Goal: Task Accomplishment & Management: Manage account settings

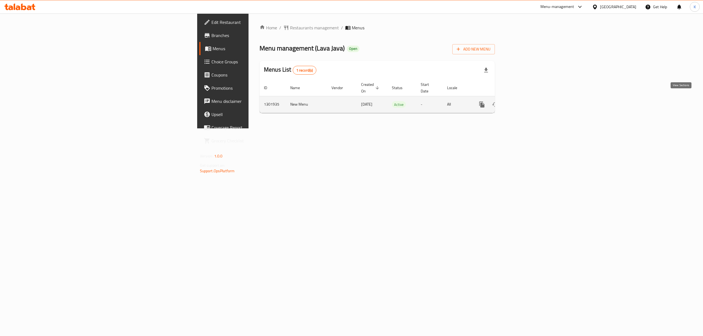
click at [525, 101] on icon "enhanced table" at bounding box center [521, 104] width 7 height 7
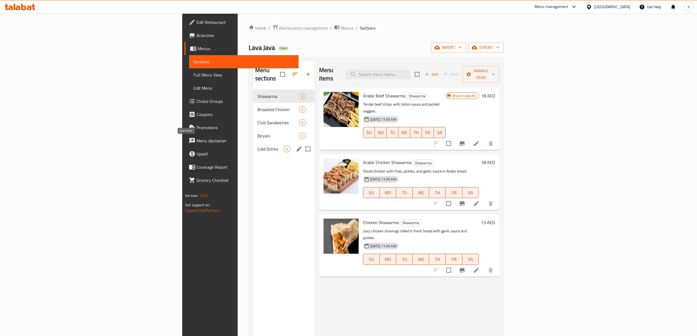
click at [258, 146] on span "Cold Drinks" at bounding box center [271, 149] width 26 height 7
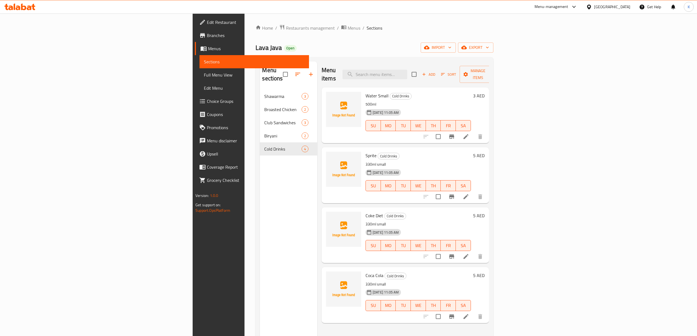
click at [207, 24] on span "Edit Restaurant" at bounding box center [256, 22] width 98 height 7
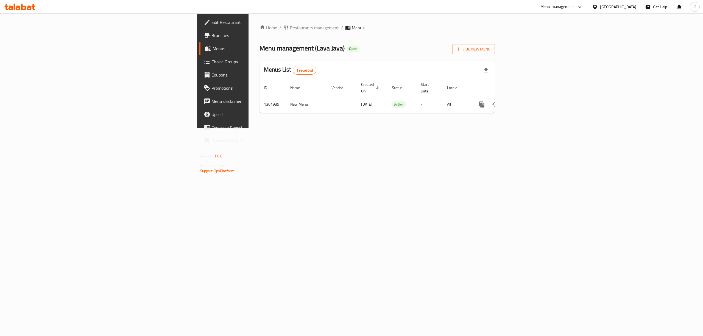
click at [290, 28] on span "Restaurants management" at bounding box center [314, 27] width 49 height 7
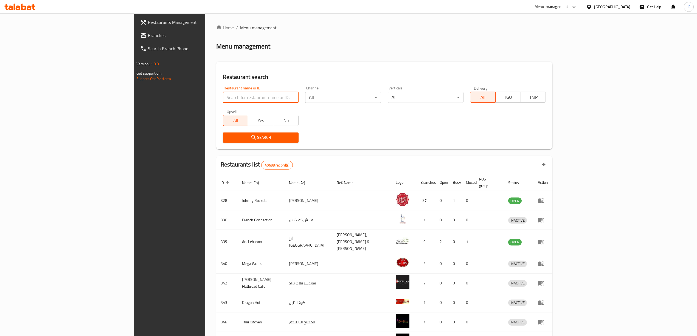
click at [223, 99] on input "search" at bounding box center [261, 97] width 76 height 11
paste input "702083"
type input "702083"
click at [229, 142] on button "Search" at bounding box center [261, 138] width 76 height 10
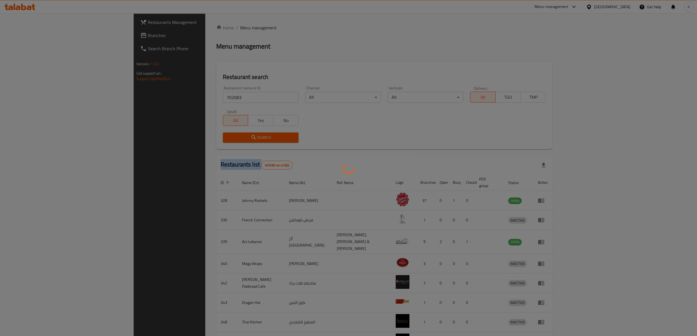
click at [229, 142] on div at bounding box center [348, 168] width 697 height 336
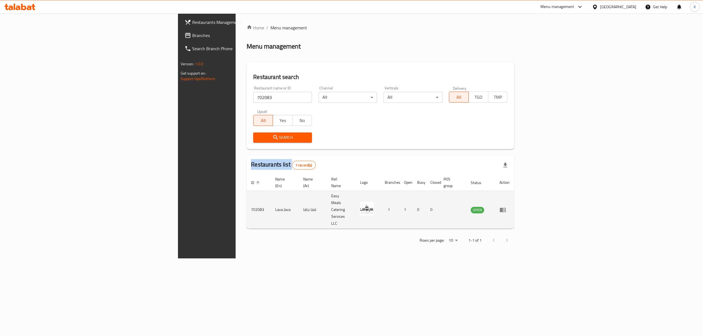
click at [506, 208] on icon "enhanced table" at bounding box center [503, 210] width 6 height 5
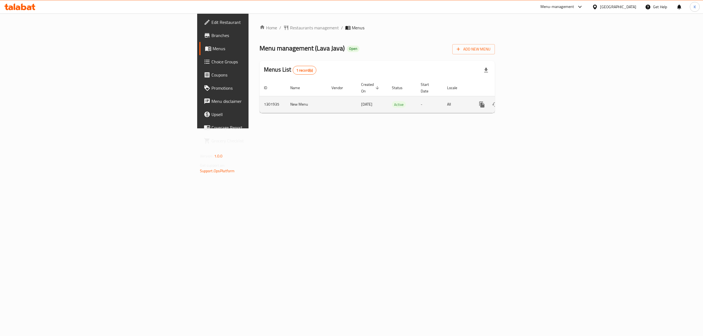
click at [525, 101] on icon "enhanced table" at bounding box center [521, 104] width 7 height 7
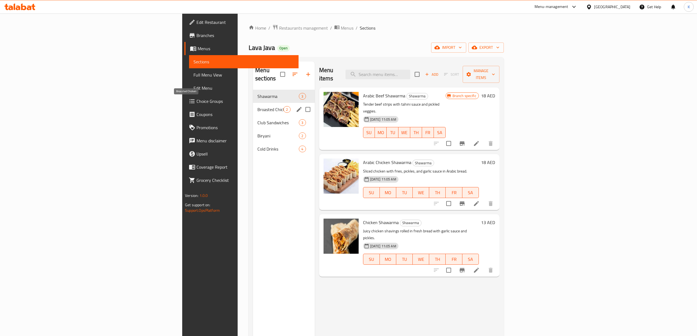
click at [258, 106] on span "Broasted Chicken" at bounding box center [271, 109] width 26 height 7
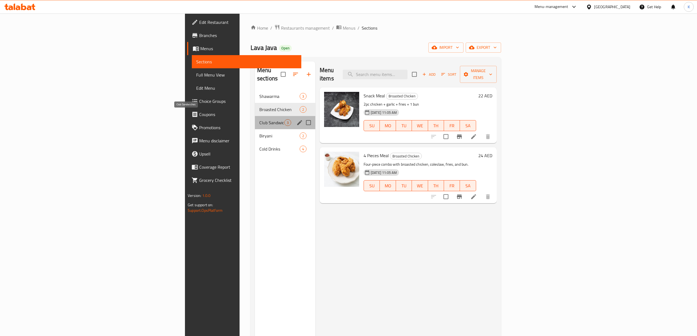
click at [259, 119] on span "Club Sandwiches" at bounding box center [271, 122] width 25 height 7
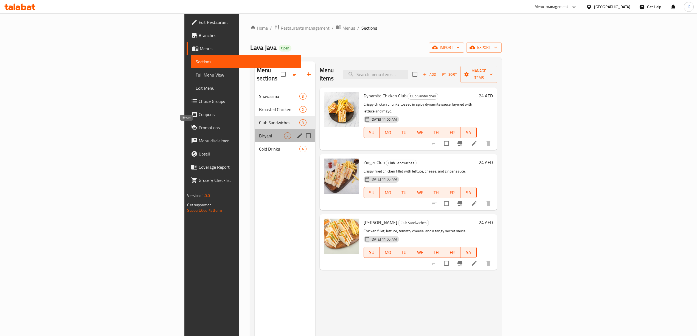
click at [259, 133] on span "Biryani" at bounding box center [271, 136] width 25 height 7
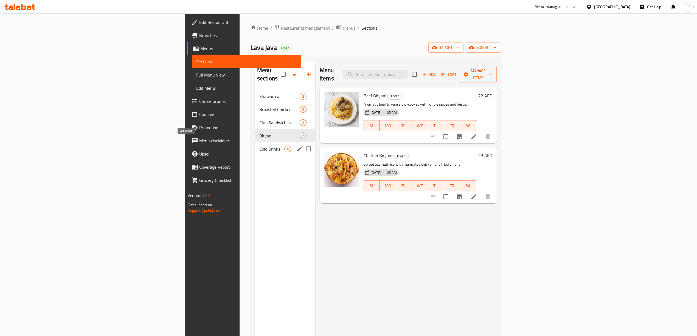
click at [259, 146] on span "Cold Drinks" at bounding box center [271, 149] width 25 height 7
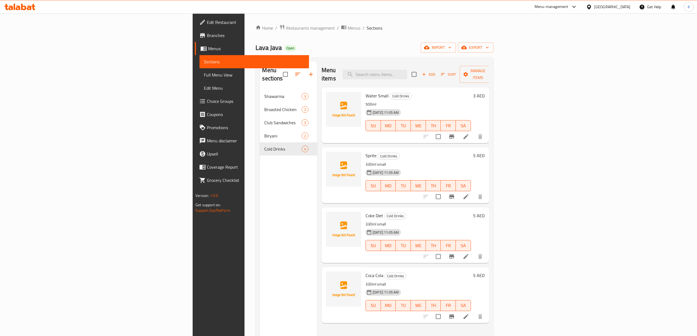
click at [260, 108] on div "Broasted Chicken 2" at bounding box center [288, 109] width 57 height 13
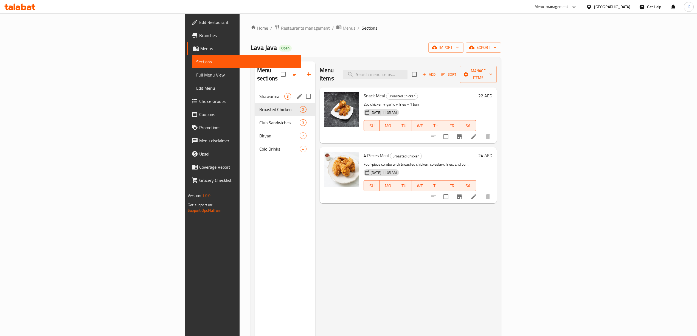
click at [259, 93] on span "Shawarma" at bounding box center [271, 96] width 25 height 7
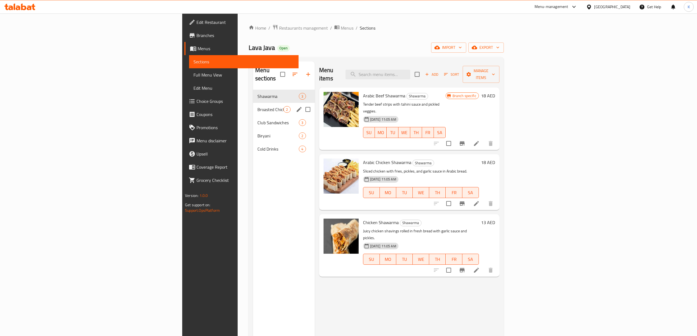
click at [253, 107] on div "Broasted Chicken 2" at bounding box center [284, 109] width 62 height 13
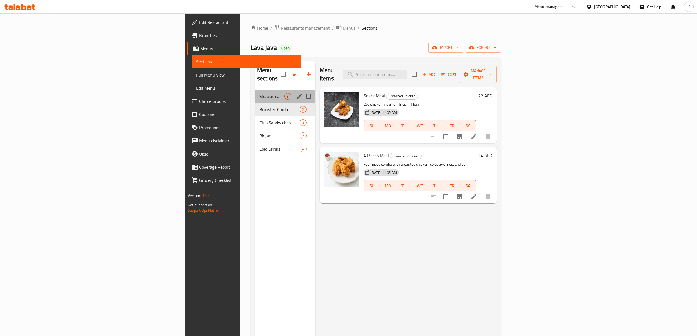
click at [255, 93] on div "Shawarma 3" at bounding box center [285, 96] width 60 height 13
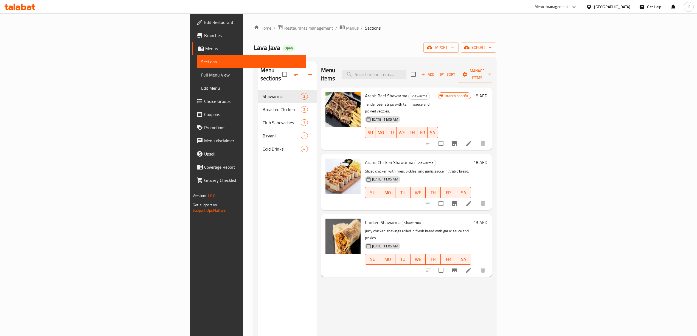
click at [477, 139] on li at bounding box center [468, 144] width 15 height 10
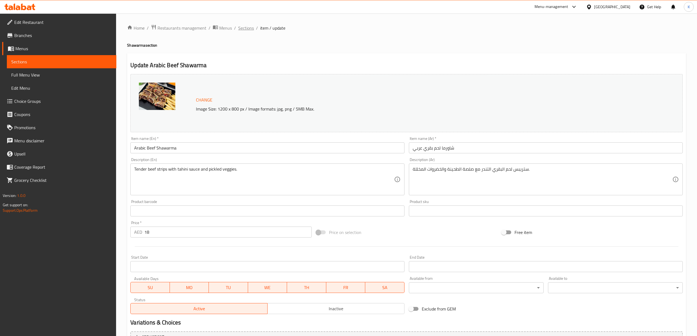
click at [246, 30] on span "Sections" at bounding box center [246, 28] width 16 height 7
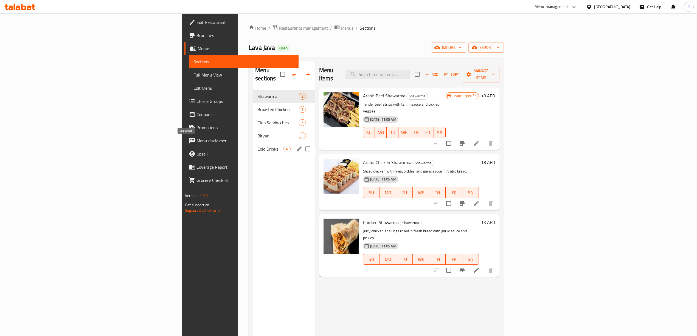
click at [258, 146] on span "Cold Drinks" at bounding box center [271, 149] width 26 height 7
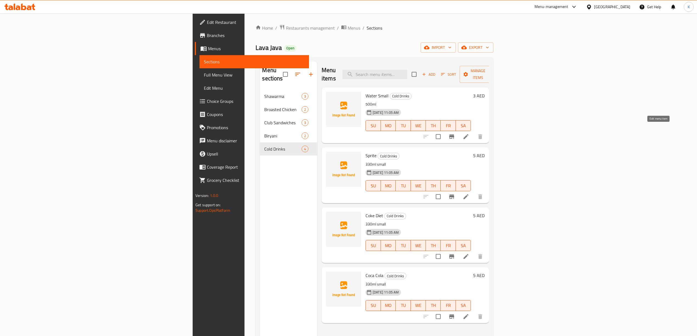
click at [470, 133] on icon at bounding box center [466, 136] width 7 height 7
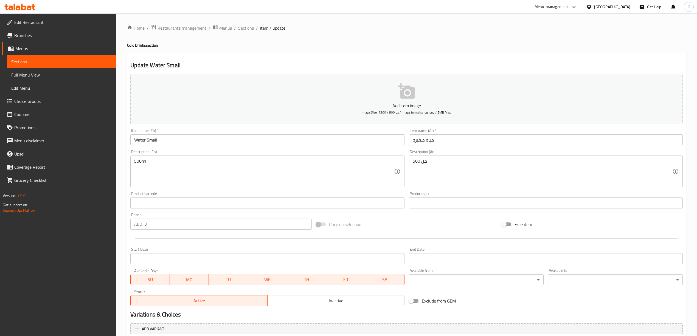
click at [243, 28] on span "Sections" at bounding box center [246, 28] width 16 height 7
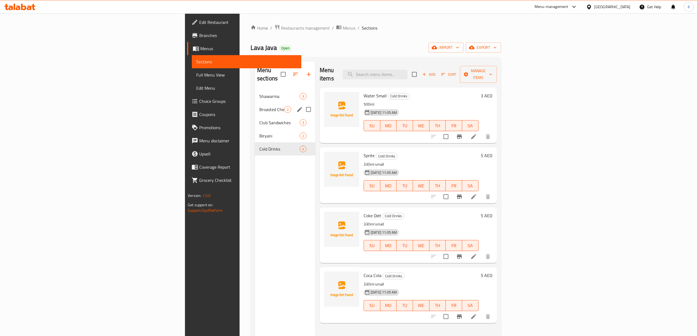
click at [259, 93] on span "Shawarma" at bounding box center [279, 96] width 40 height 7
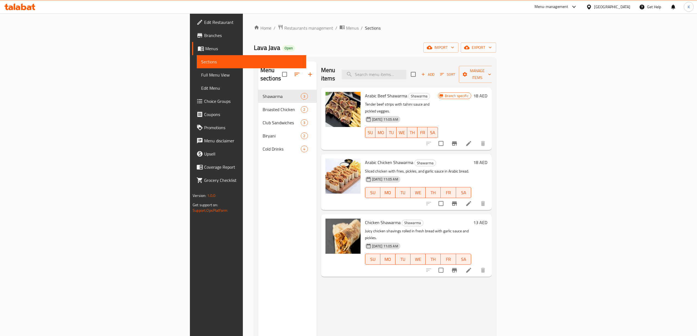
click at [472, 140] on icon at bounding box center [469, 143] width 7 height 7
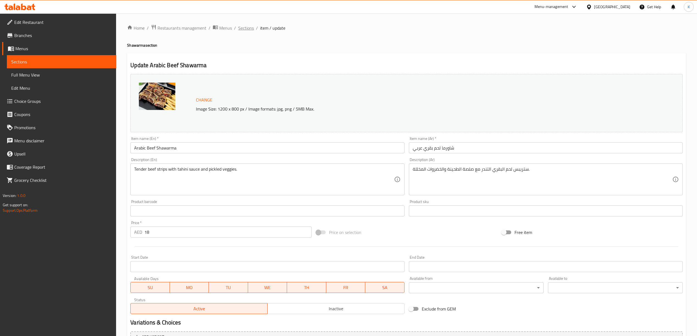
click at [251, 28] on span "Sections" at bounding box center [246, 28] width 16 height 7
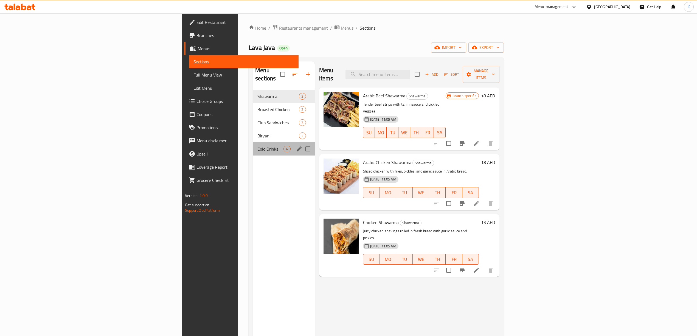
click at [253, 143] on div "Cold Drinks 4" at bounding box center [284, 149] width 62 height 13
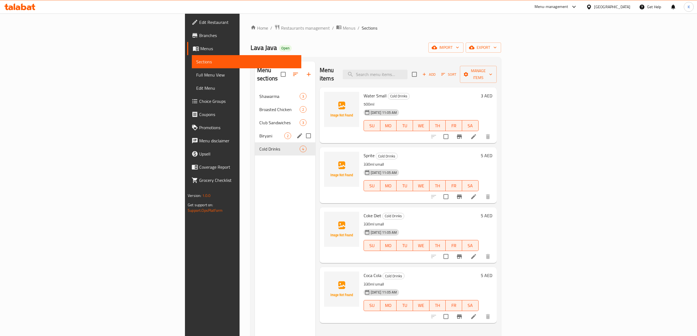
click at [255, 129] on div "Biryani 2" at bounding box center [285, 135] width 60 height 13
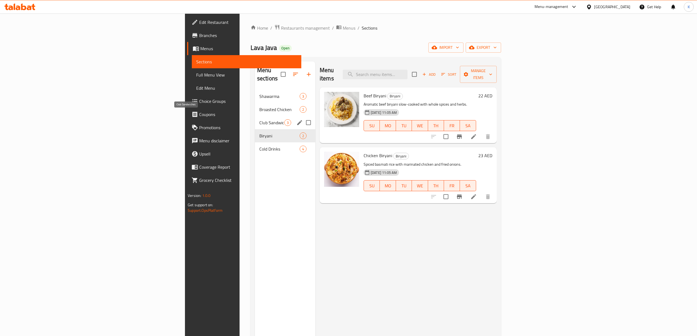
click at [259, 119] on span "Club Sandwiches" at bounding box center [271, 122] width 25 height 7
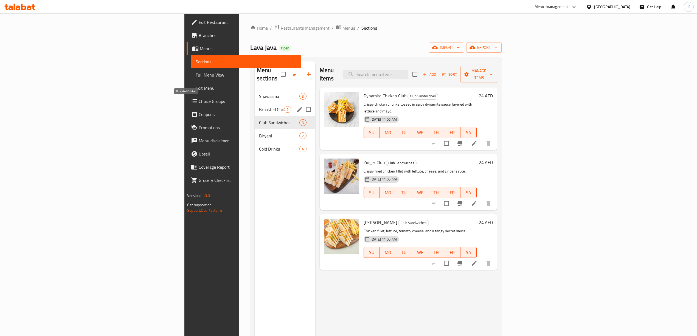
click at [259, 106] on span "Broasted Chicken" at bounding box center [271, 109] width 25 height 7
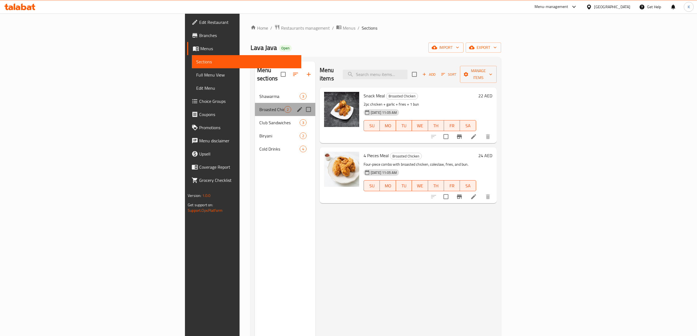
click at [255, 103] on div "Broasted Chicken 2" at bounding box center [285, 109] width 60 height 13
click at [259, 93] on span "Shawarma" at bounding box center [279, 96] width 40 height 7
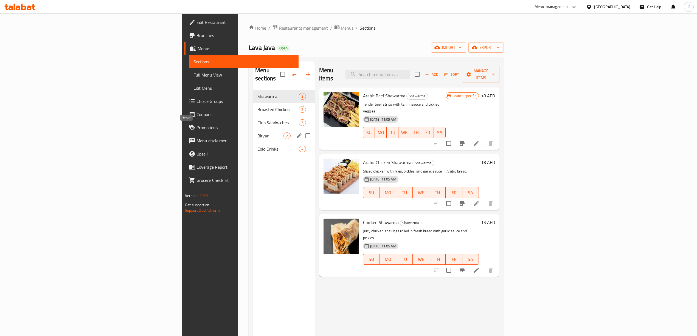
click at [258, 133] on span "Biryani" at bounding box center [271, 136] width 26 height 7
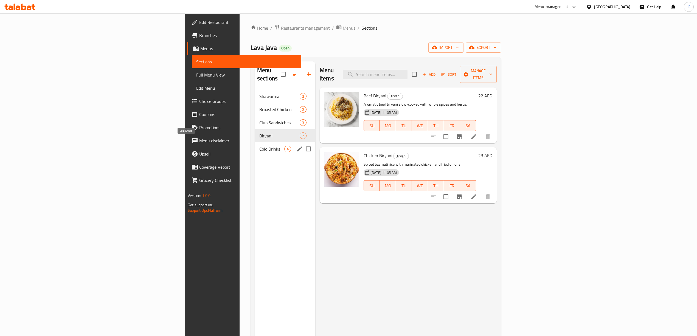
click at [259, 146] on span "Cold Drinks" at bounding box center [271, 149] width 25 height 7
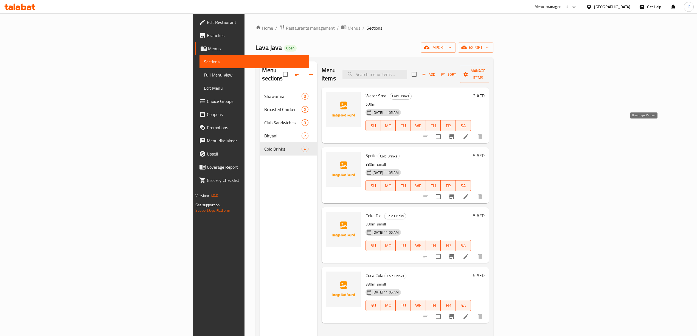
click at [455, 133] on icon "Branch-specific-item" at bounding box center [452, 136] width 7 height 7
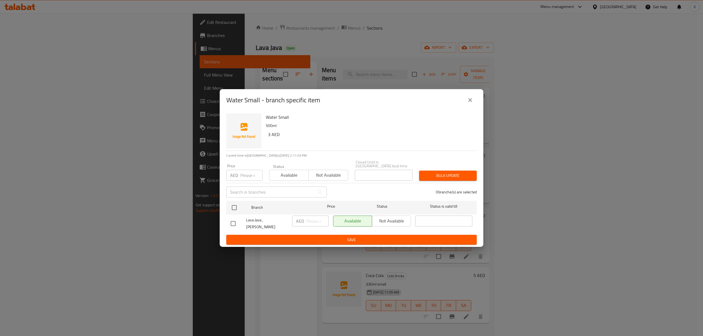
click at [266, 222] on span "Lava Java , Al Jaffiliya" at bounding box center [267, 224] width 42 height 14
copy span "Lava Java , Al Jaffiliya"
click at [472, 102] on icon "close" at bounding box center [470, 100] width 7 height 7
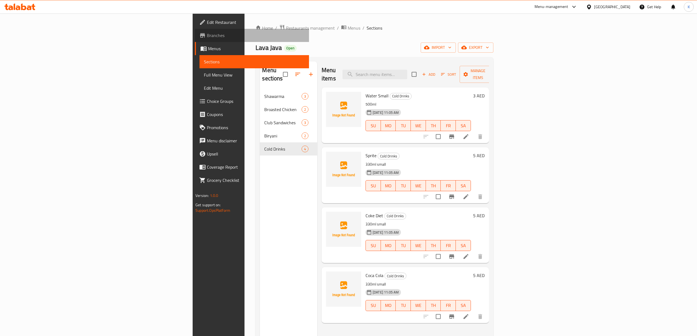
click at [207, 37] on span "Branches" at bounding box center [256, 35] width 98 height 7
